Goal: Leave review/rating: Share an evaluation or opinion about a product, service, or content

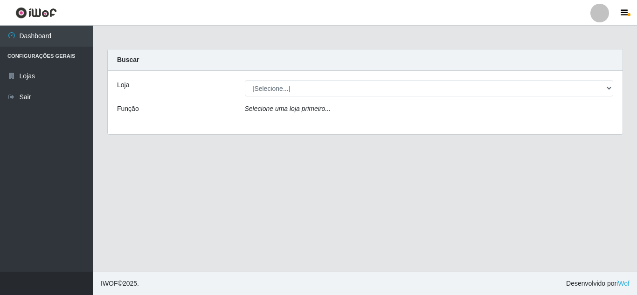
click at [315, 113] on div "Selecione uma loja primeiro..." at bounding box center [429, 111] width 383 height 14
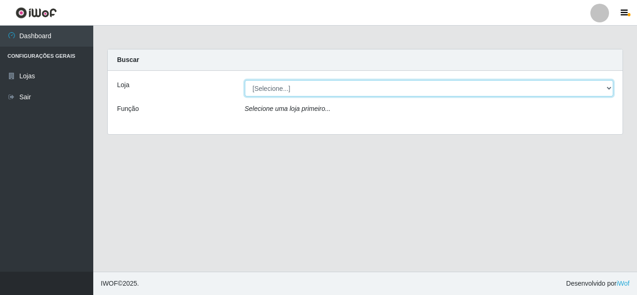
click at [269, 87] on select "[Selecione...] Queiroz Atacadão - [GEOGRAPHIC_DATA]" at bounding box center [429, 88] width 369 height 16
select select "225"
click at [245, 80] on select "[Selecione...] Queiroz Atacadão - [GEOGRAPHIC_DATA]" at bounding box center [429, 88] width 369 height 16
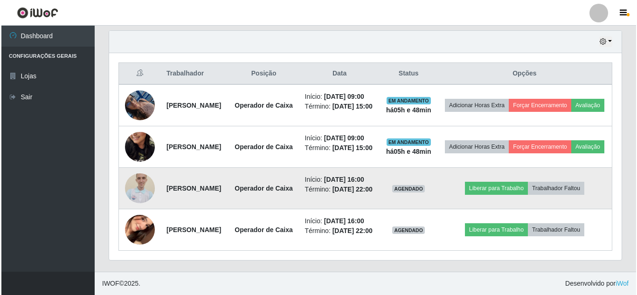
scroll to position [391, 0]
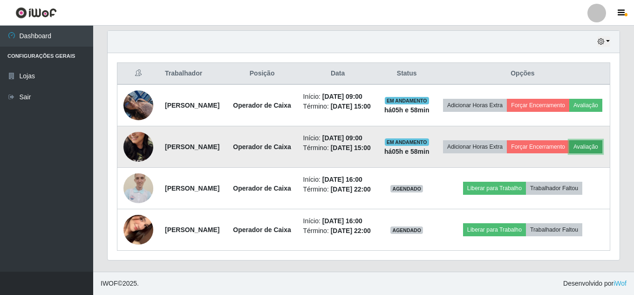
click at [570, 140] on button "Avaliação" at bounding box center [586, 146] width 33 height 13
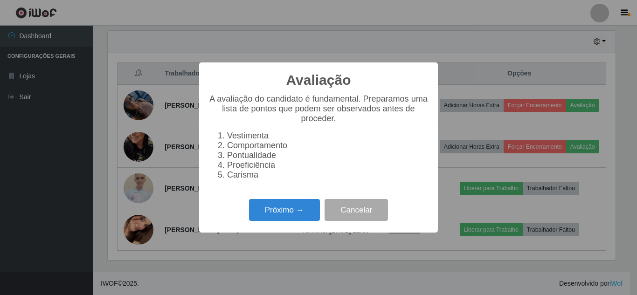
scroll to position [193, 508]
click at [290, 210] on button "Próximo →" at bounding box center [284, 210] width 71 height 22
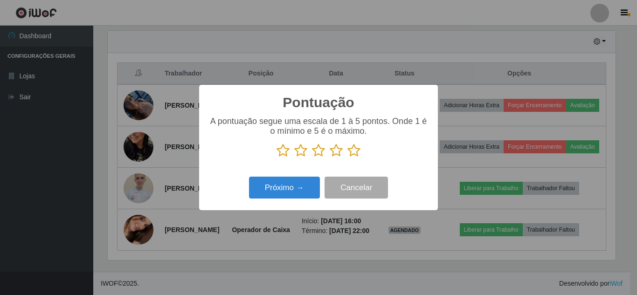
scroll to position [465967, 465653]
click at [350, 157] on icon at bounding box center [353, 151] width 13 height 14
click at [347, 158] on input "radio" at bounding box center [347, 158] width 0 height 0
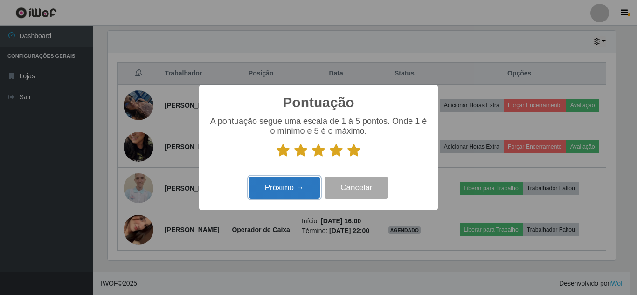
click at [297, 178] on button "Próximo →" at bounding box center [284, 188] width 71 height 22
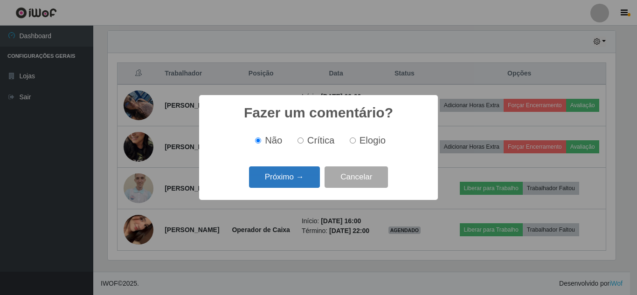
click at [297, 178] on button "Próximo →" at bounding box center [284, 177] width 71 height 22
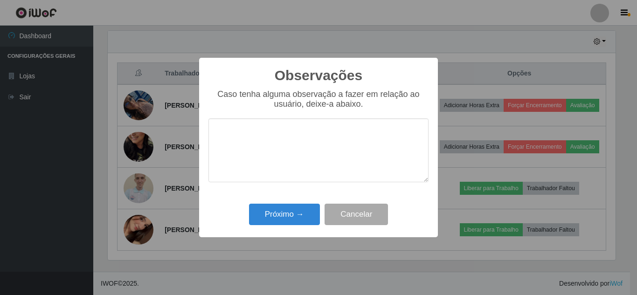
click at [280, 128] on textarea at bounding box center [318, 150] width 220 height 64
type textarea "MUITO BOA"
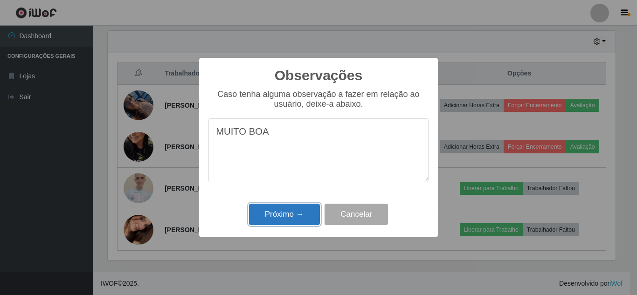
click at [282, 213] on button "Próximo →" at bounding box center [284, 215] width 71 height 22
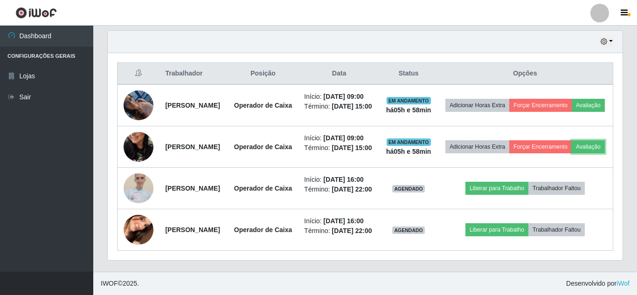
scroll to position [193, 512]
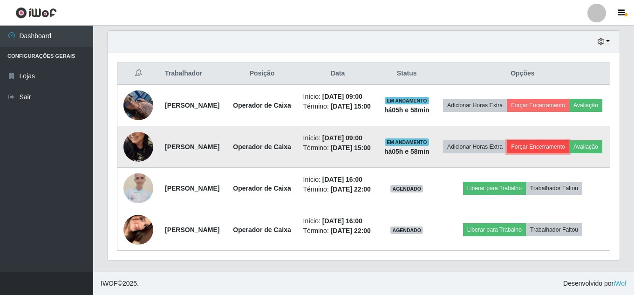
click at [570, 140] on button "Forçar Encerramento" at bounding box center [538, 146] width 62 height 13
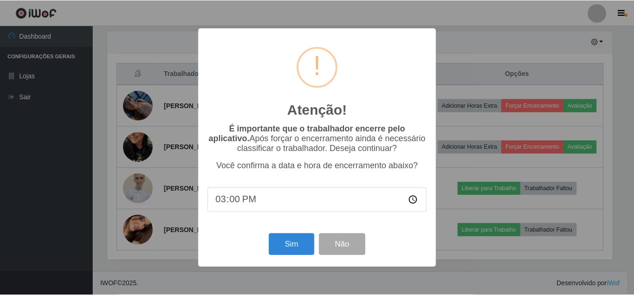
scroll to position [193, 508]
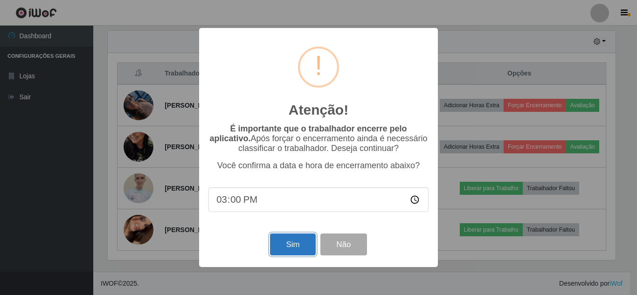
click at [303, 250] on button "Sim" at bounding box center [292, 245] width 45 height 22
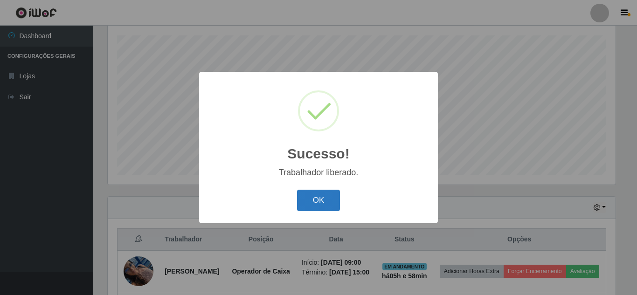
click at [327, 206] on button "OK" at bounding box center [318, 201] width 43 height 22
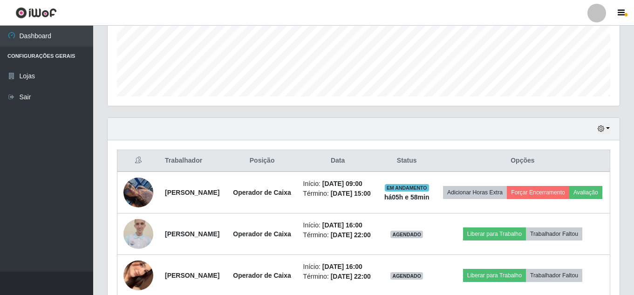
scroll to position [269, 0]
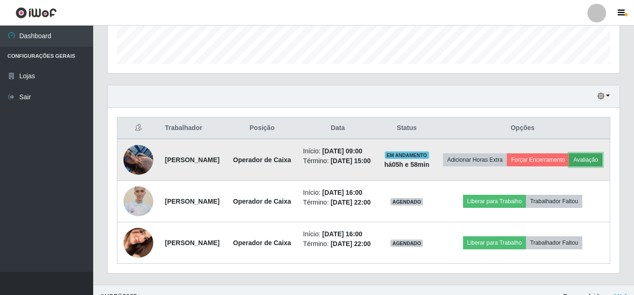
click at [570, 166] on button "Avaliação" at bounding box center [586, 159] width 33 height 13
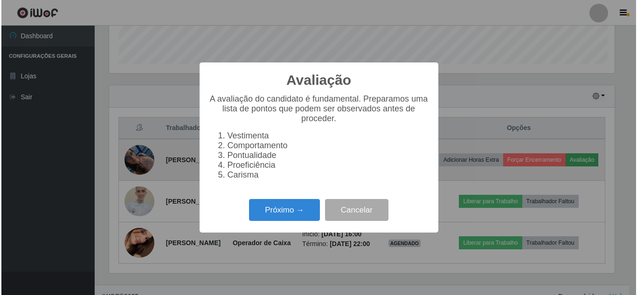
scroll to position [193, 508]
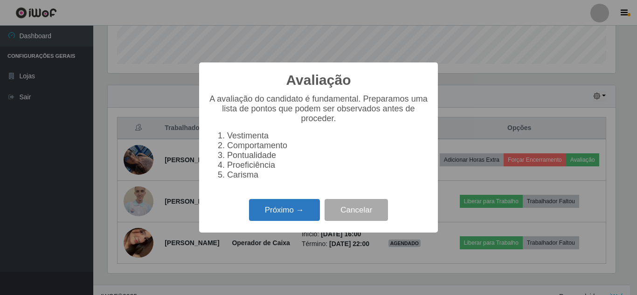
click at [306, 216] on button "Próximo →" at bounding box center [284, 210] width 71 height 22
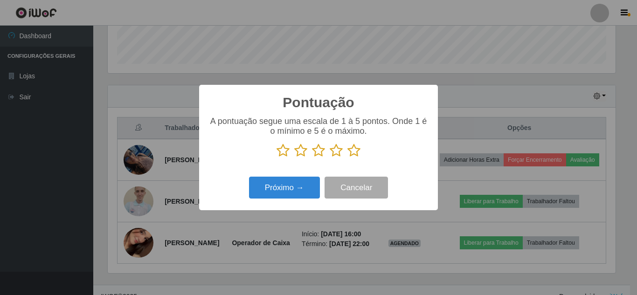
scroll to position [465967, 465653]
click at [357, 152] on icon at bounding box center [353, 151] width 13 height 14
click at [347, 158] on input "radio" at bounding box center [347, 158] width 0 height 0
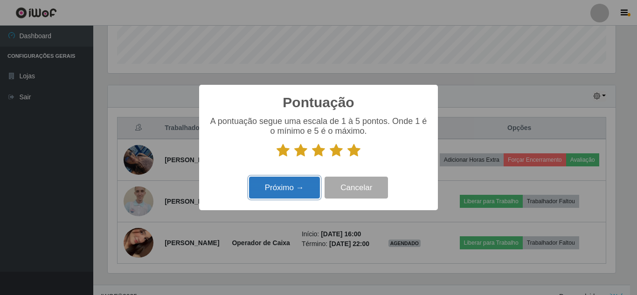
click at [284, 190] on button "Próximo →" at bounding box center [284, 188] width 71 height 22
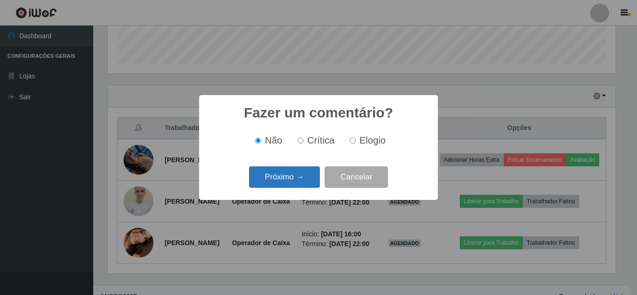
click at [264, 167] on button "Próximo →" at bounding box center [284, 177] width 71 height 22
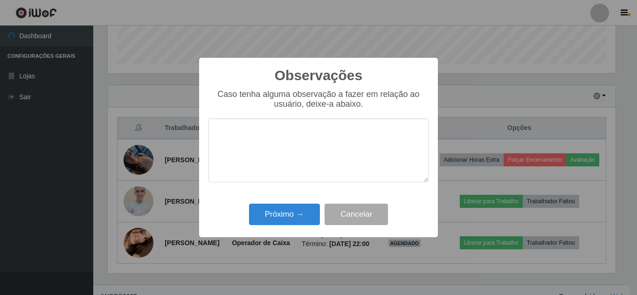
click at [250, 130] on textarea at bounding box center [318, 150] width 220 height 64
type textarea "D"
type textarea "B"
type textarea "C"
type textarea "BOA"
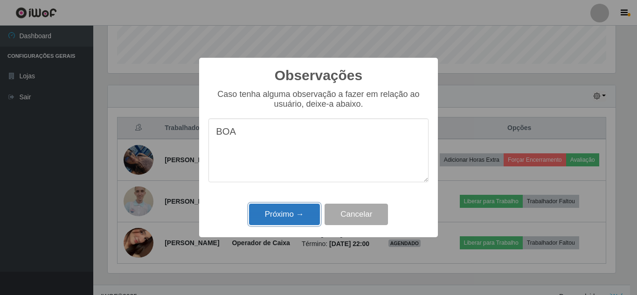
click at [283, 219] on button "Próximo →" at bounding box center [284, 215] width 71 height 22
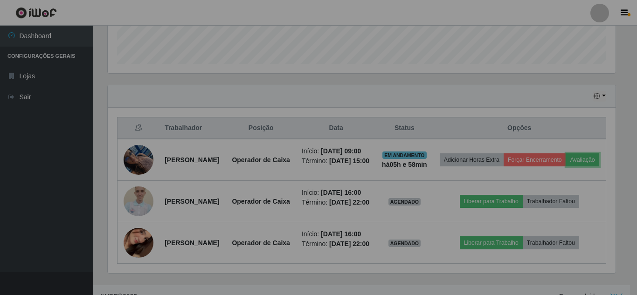
scroll to position [193, 512]
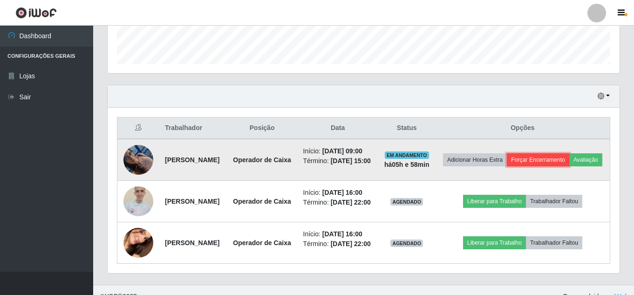
click at [570, 164] on button "Forçar Encerramento" at bounding box center [538, 159] width 62 height 13
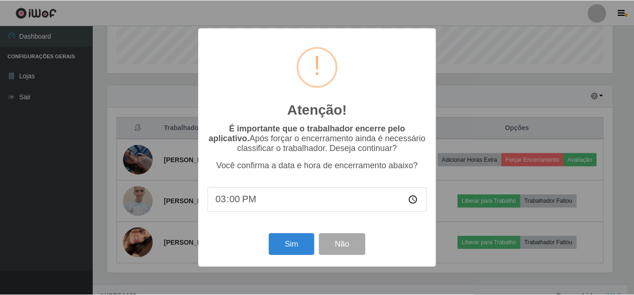
scroll to position [193, 508]
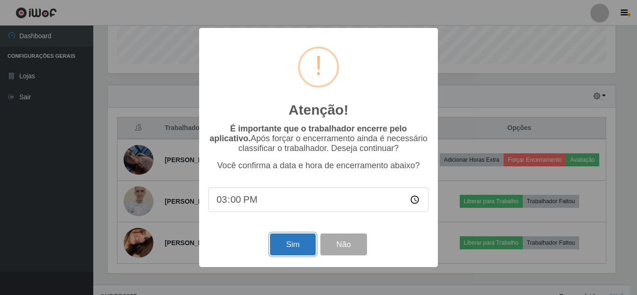
click at [289, 244] on button "Sim" at bounding box center [292, 245] width 45 height 22
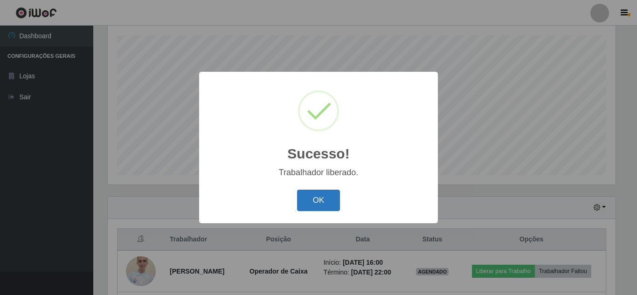
click at [324, 198] on button "OK" at bounding box center [318, 201] width 43 height 22
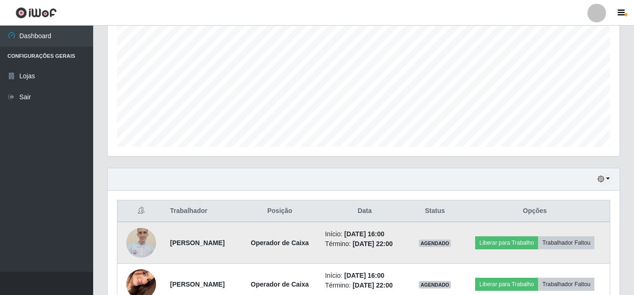
scroll to position [241, 0]
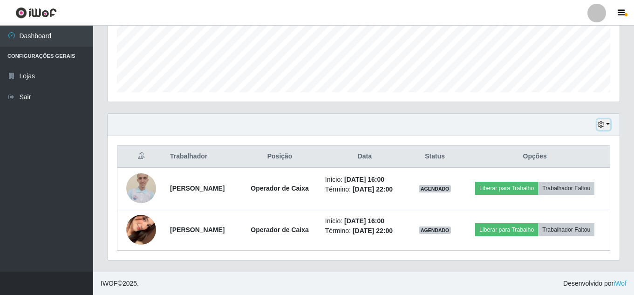
click at [602, 126] on icon "button" at bounding box center [601, 124] width 7 height 7
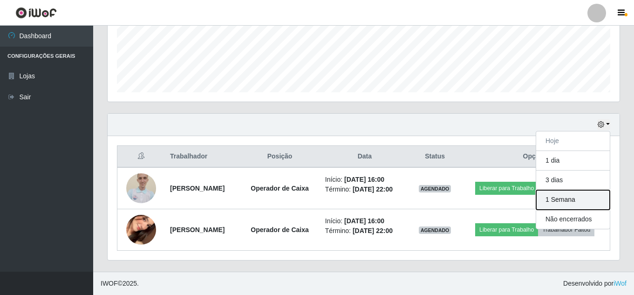
click at [566, 200] on button "1 Semana" at bounding box center [574, 200] width 74 height 20
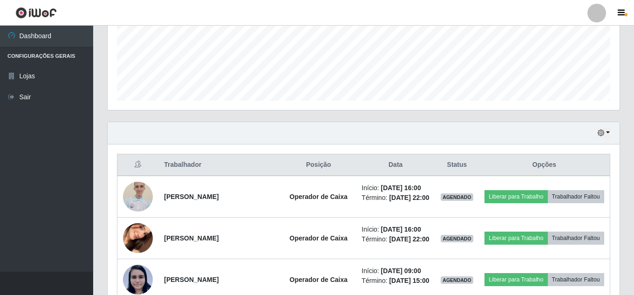
scroll to position [233, 0]
click at [601, 134] on icon "button" at bounding box center [601, 132] width 7 height 7
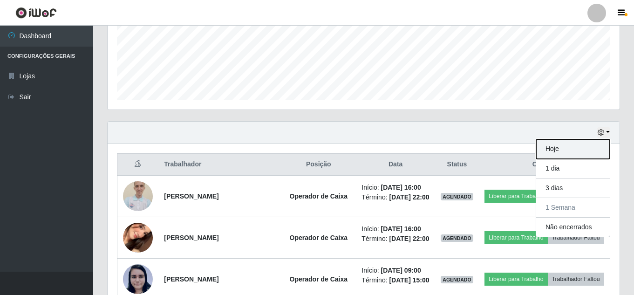
click at [560, 149] on button "Hoje" at bounding box center [574, 149] width 74 height 20
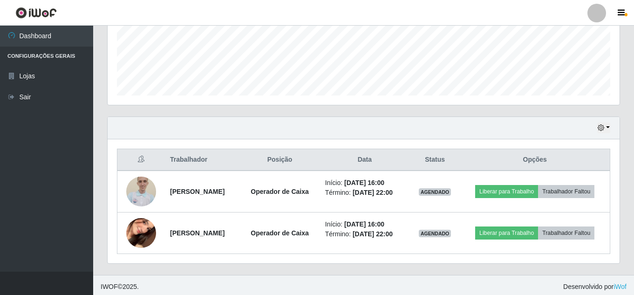
scroll to position [241, 0]
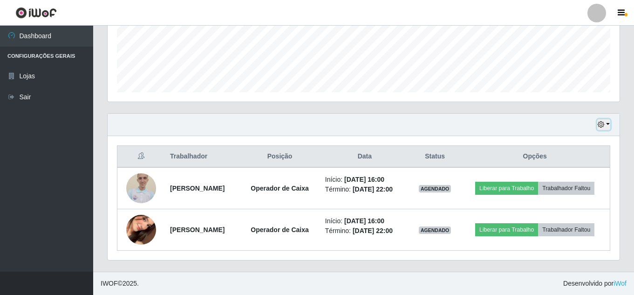
click at [602, 126] on icon "button" at bounding box center [601, 124] width 7 height 7
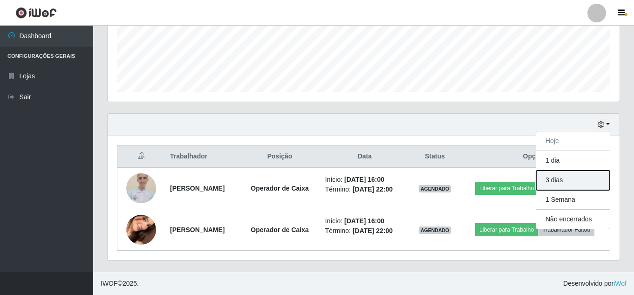
click at [557, 185] on button "3 dias" at bounding box center [574, 181] width 74 height 20
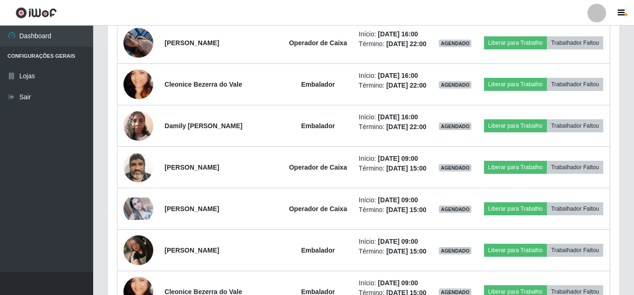
scroll to position [658, 0]
